Goal: Navigation & Orientation: Understand site structure

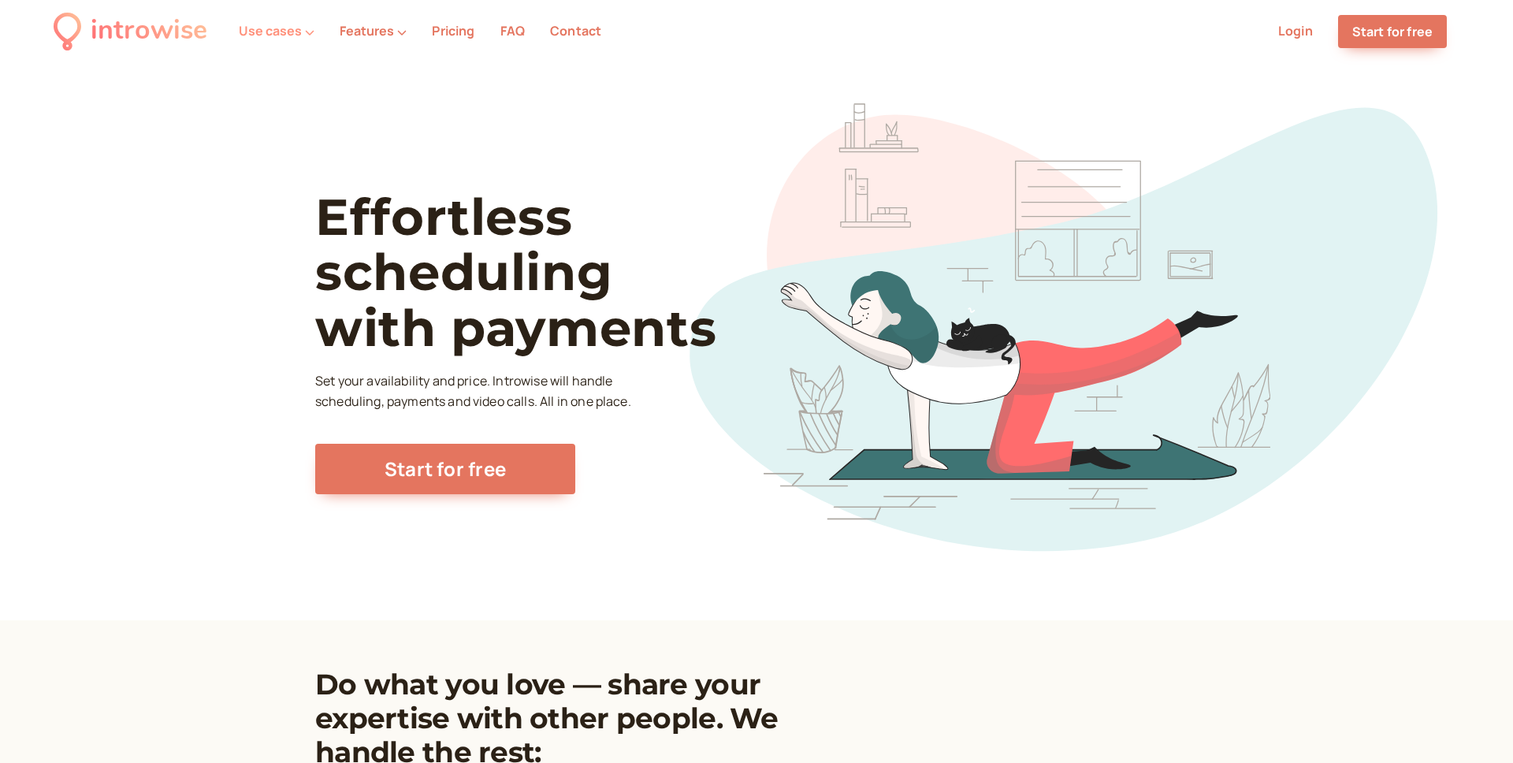
click at [299, 30] on button "Use cases" at bounding box center [277, 31] width 76 height 14
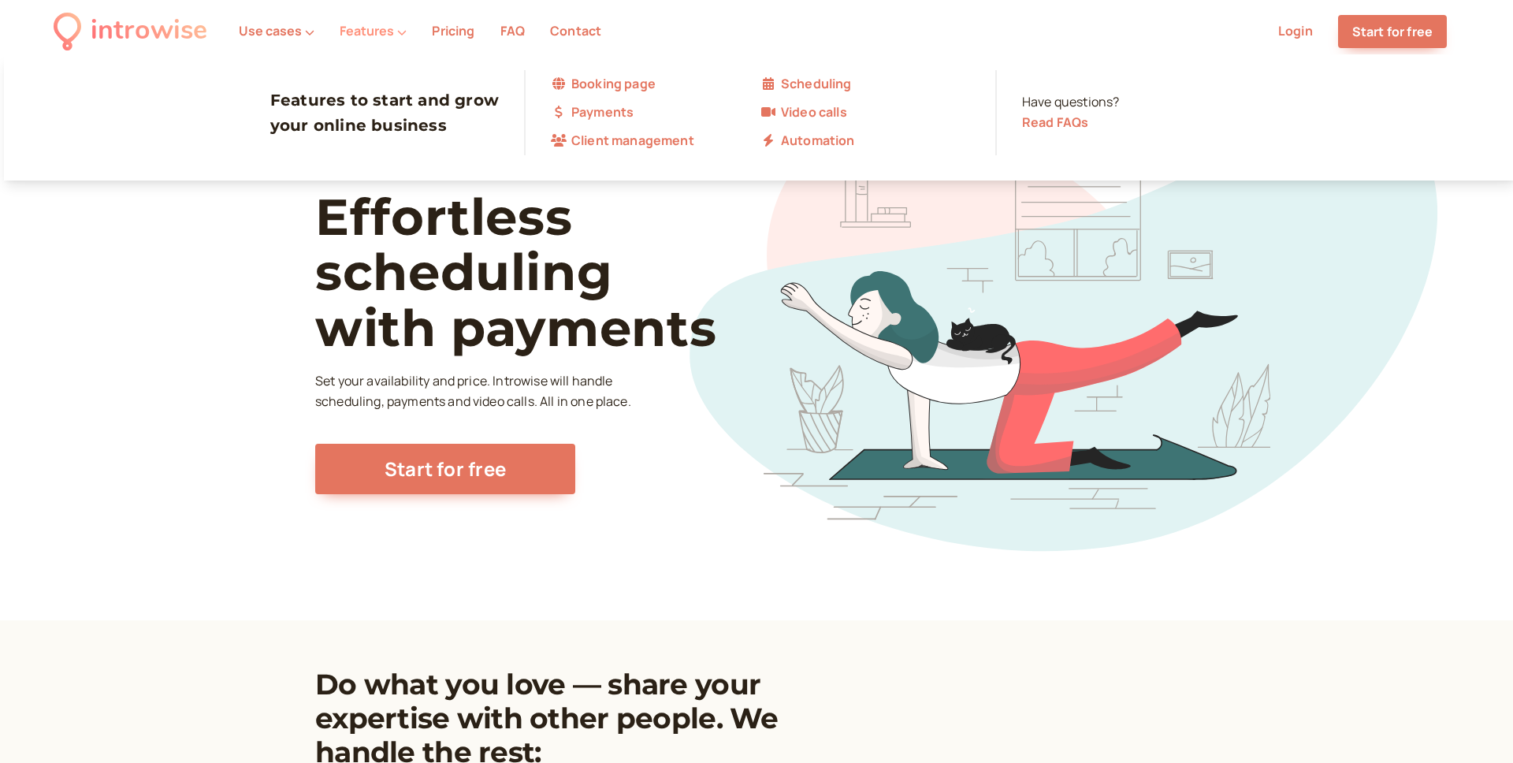
click at [380, 27] on button "Features" at bounding box center [373, 31] width 67 height 14
click at [450, 27] on link "Pricing" at bounding box center [453, 30] width 43 height 17
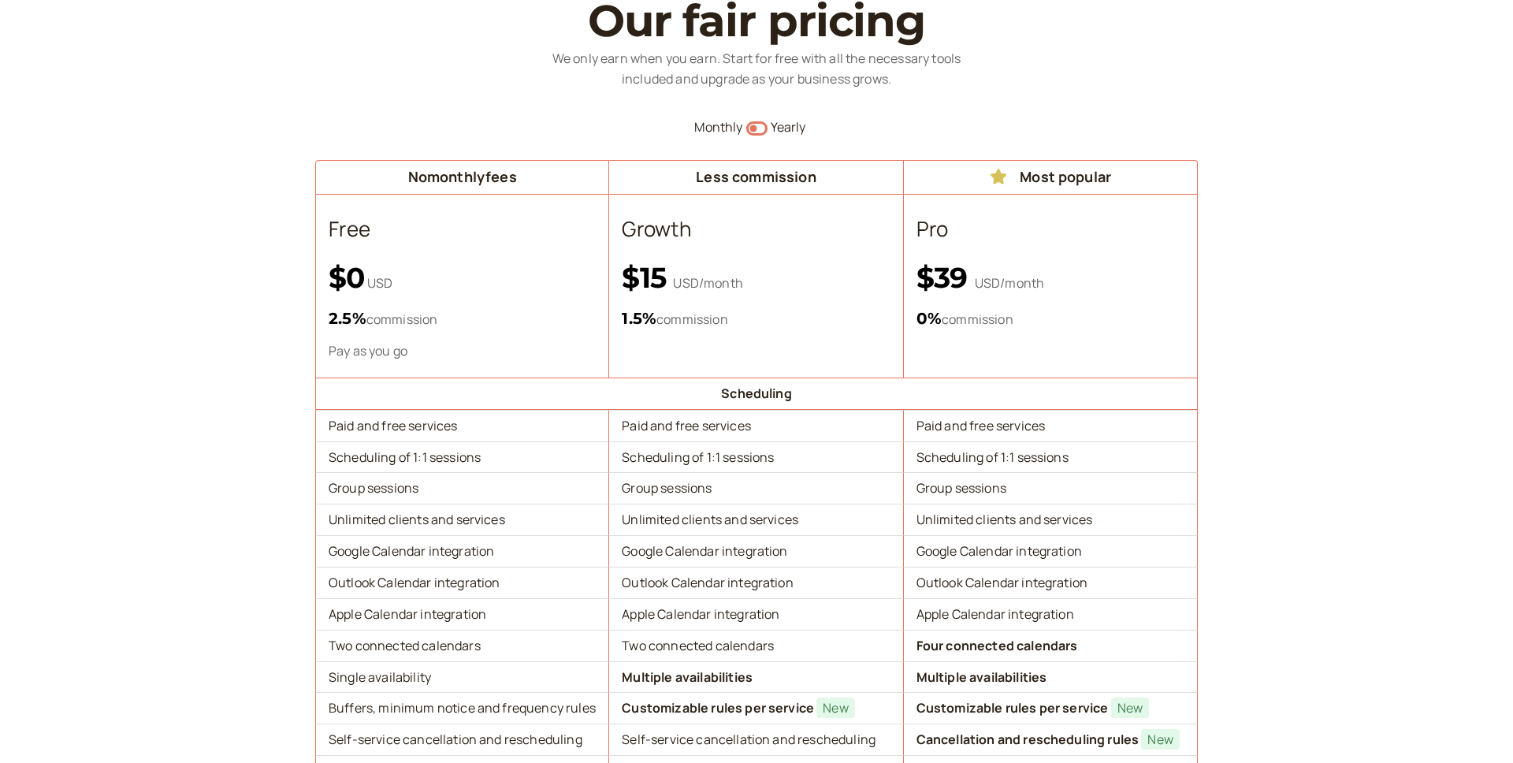
scroll to position [106, 0]
click at [756, 128] on icon "Switch to yearly" at bounding box center [756, 127] width 21 height 19
click at [748, 127] on icon "button" at bounding box center [756, 128] width 21 height 14
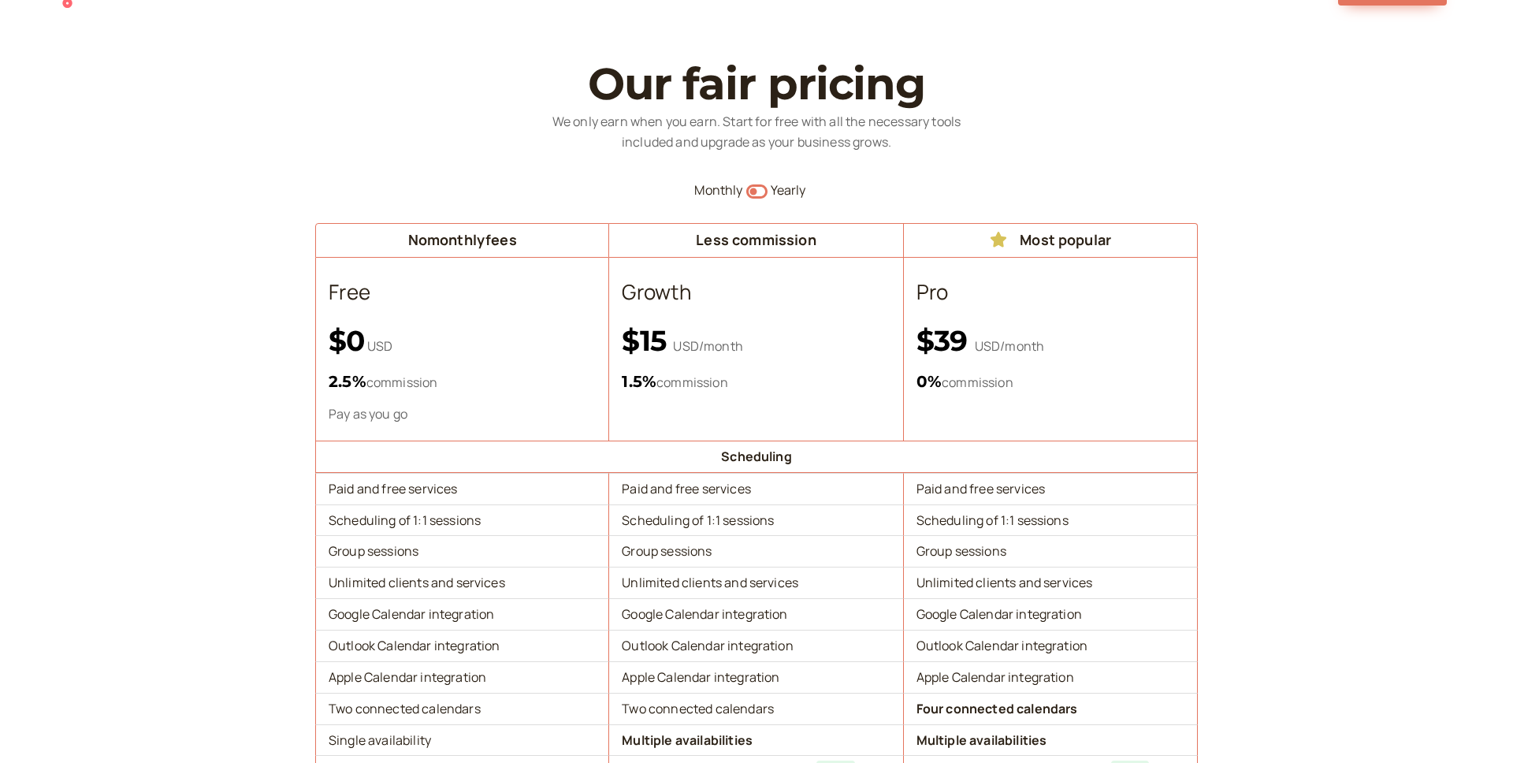
scroll to position [0, 0]
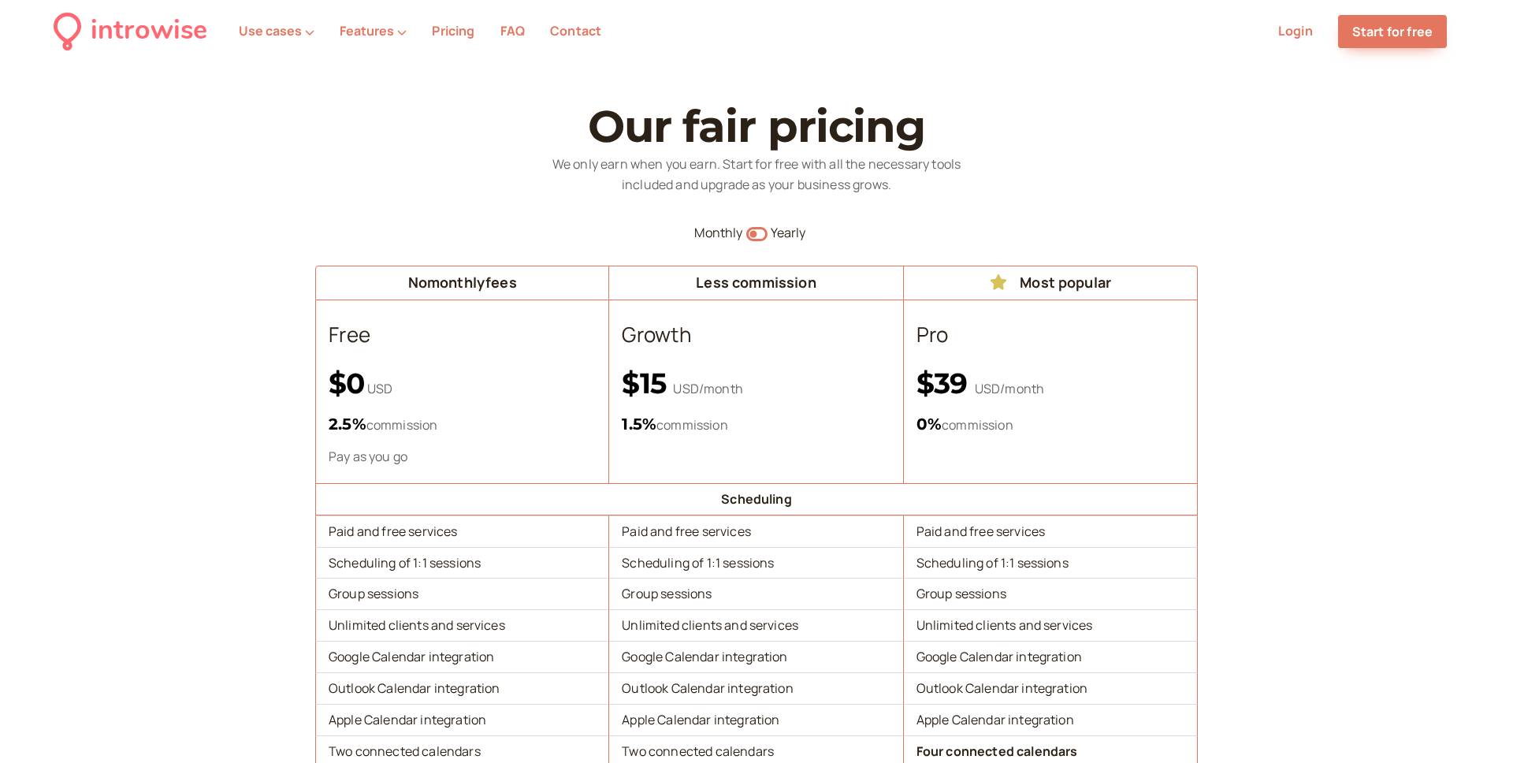
click at [560, 29] on link "Contact" at bounding box center [575, 30] width 51 height 17
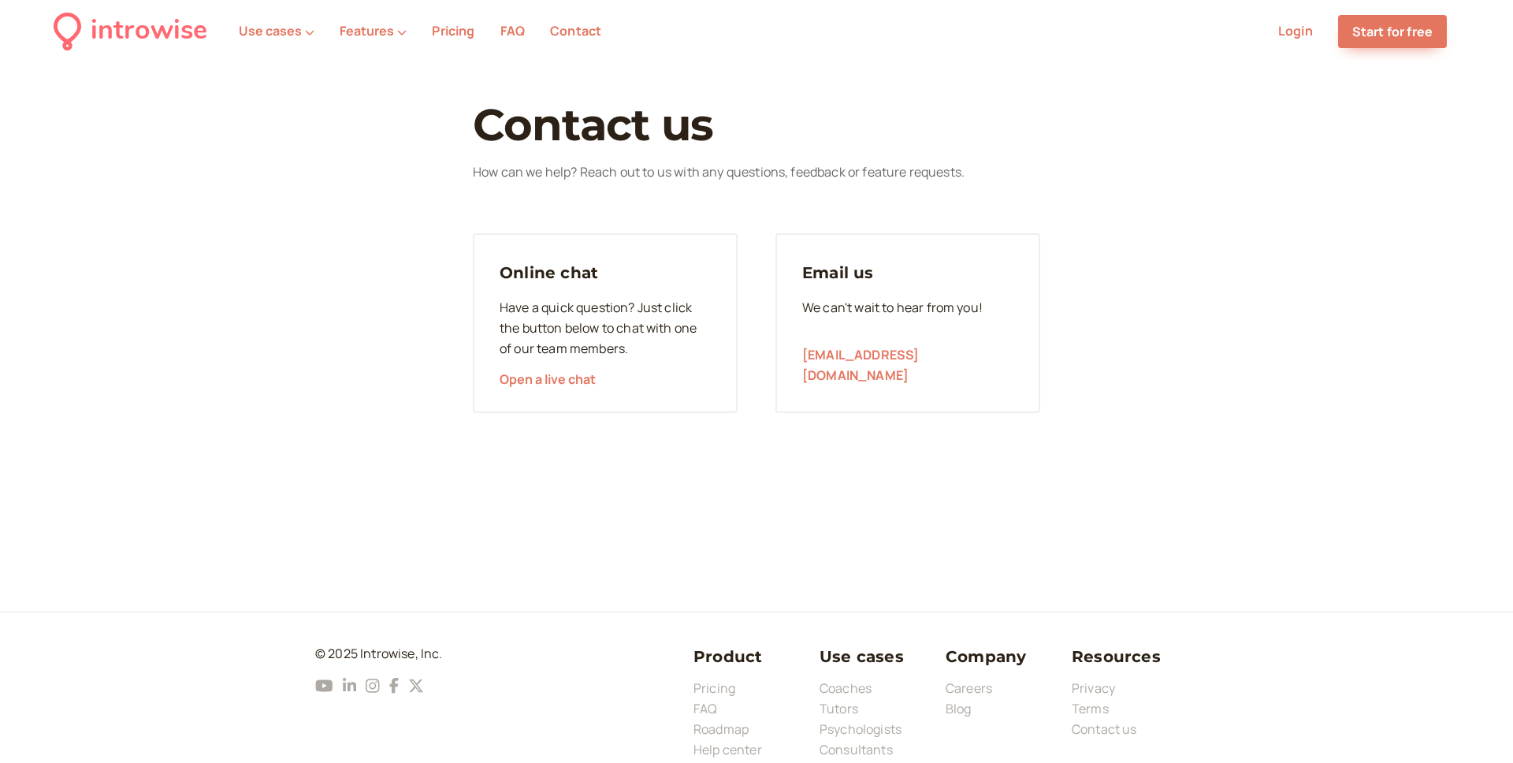
click at [509, 32] on link "FAQ" at bounding box center [512, 30] width 24 height 17
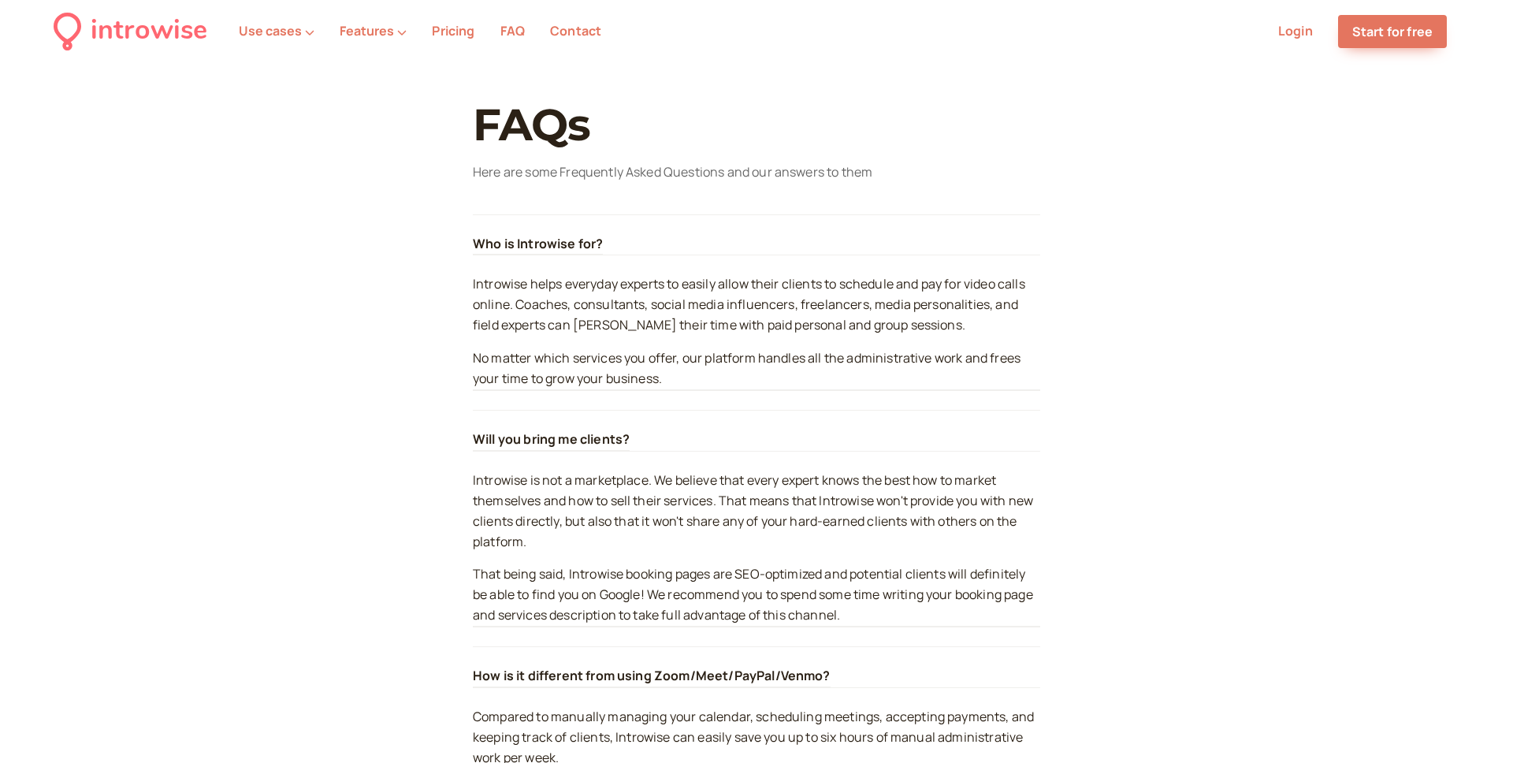
click at [1306, 35] on link "Login" at bounding box center [1295, 30] width 35 height 17
